Goal: Transaction & Acquisition: Purchase product/service

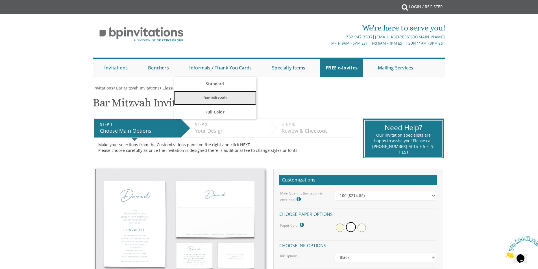
click at [218, 100] on link "Bar Mitzvah" at bounding box center [215, 98] width 83 height 14
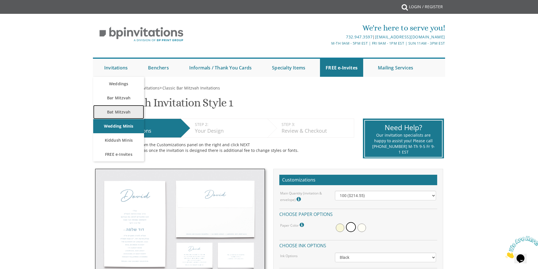
click at [115, 112] on link "Bat Mitzvah" at bounding box center [118, 112] width 51 height 14
click at [114, 98] on link "Bar Mitzvah" at bounding box center [118, 98] width 51 height 14
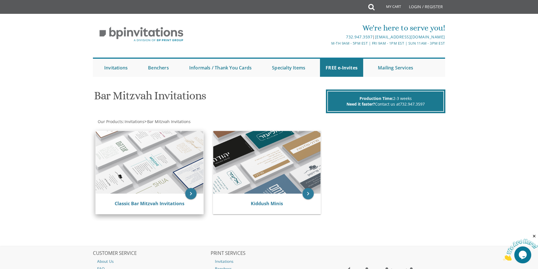
click at [159, 164] on img at bounding box center [150, 162] width 108 height 63
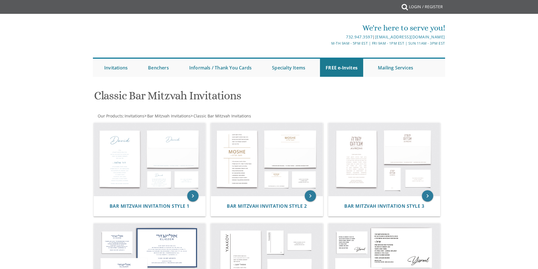
click at [192, 192] on div "keyboard_arrow_right Bar Mitzvah Invitation Style 1" at bounding box center [152, 170] width 118 height 101
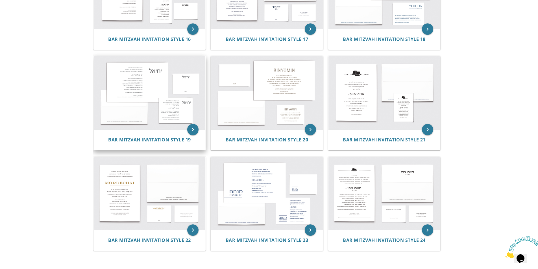
scroll to position [650, 0]
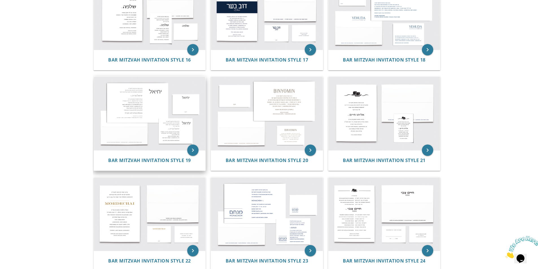
click at [162, 112] on img at bounding box center [150, 113] width 112 height 73
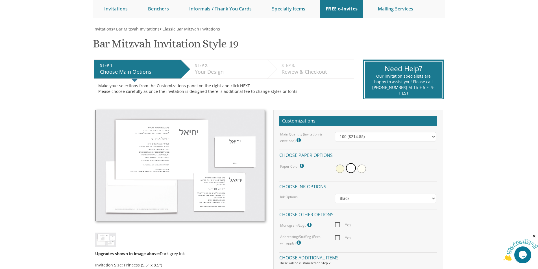
scroll to position [57, 0]
